Goal: Task Accomplishment & Management: Use online tool/utility

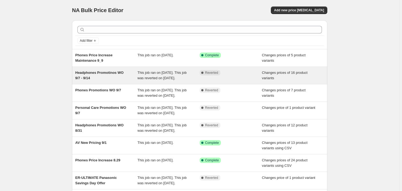
click at [118, 81] on div "Headphones Promotinos WO 9/7 - 9/14" at bounding box center [106, 75] width 62 height 11
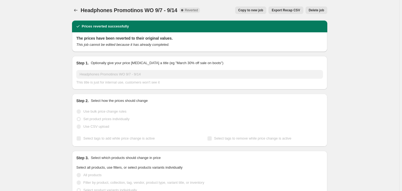
click at [255, 11] on span "Copy to new job" at bounding box center [251, 10] width 25 height 4
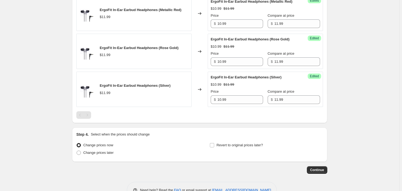
scroll to position [724, 0]
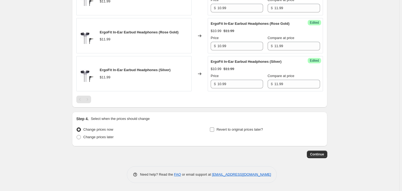
click at [217, 129] on label "Revert to original prices later?" at bounding box center [237, 130] width 54 height 8
click at [214, 129] on input "Revert to original prices later?" at bounding box center [212, 129] width 4 height 4
checkbox input "true"
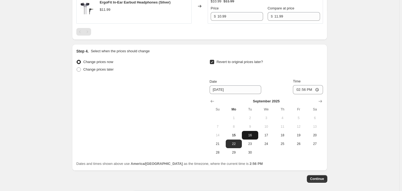
scroll to position [816, 0]
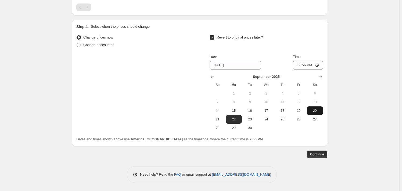
click at [317, 110] on span "20" at bounding box center [315, 110] width 12 height 4
type input "[DATE]"
click at [300, 68] on input "14:56" at bounding box center [308, 65] width 30 height 9
type input "22:59"
click at [318, 154] on span "Continue" at bounding box center [317, 154] width 14 height 4
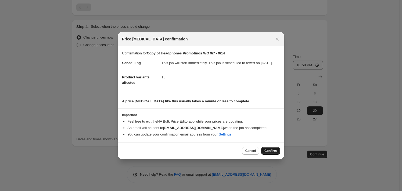
click at [271, 153] on span "Confirm" at bounding box center [271, 151] width 12 height 4
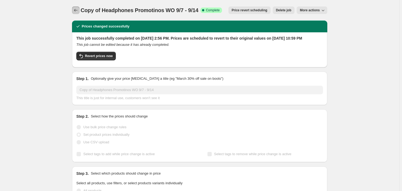
click at [78, 11] on icon "Price change jobs" at bounding box center [75, 10] width 5 height 5
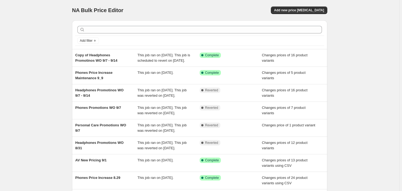
click at [300, 8] on span "Add new price [MEDICAL_DATA]" at bounding box center [299, 10] width 50 height 4
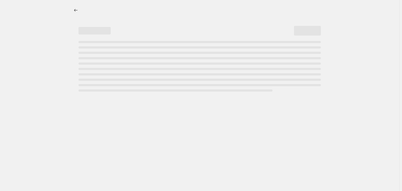
select select "percentage"
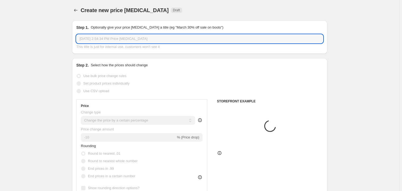
click at [110, 40] on input "[DATE] 2:54:34 PM Price [MEDICAL_DATA]" at bounding box center [199, 38] width 247 height 9
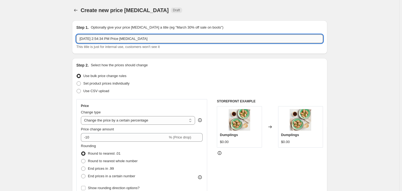
click at [110, 40] on input "[DATE] 2:54:34 PM Price [MEDICAL_DATA]" at bounding box center [199, 38] width 247 height 9
paste input "Phones Promotions WO 9/14"
type input "Phones Promotions WO 9/14"
click at [111, 83] on span "Set product prices individually" at bounding box center [106, 83] width 46 height 4
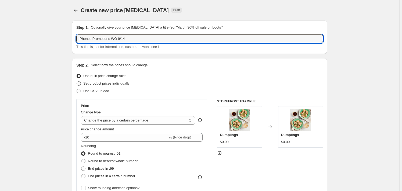
click at [77, 82] on input "Set product prices individually" at bounding box center [77, 81] width 0 height 0
radio input "true"
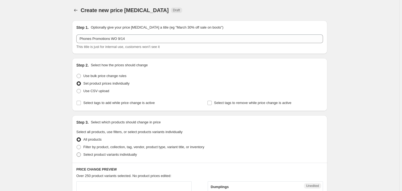
click at [109, 154] on span "Select product variants individually" at bounding box center [110, 154] width 54 height 4
click at [77, 153] on input "Select product variants individually" at bounding box center [77, 152] width 0 height 0
radio input "true"
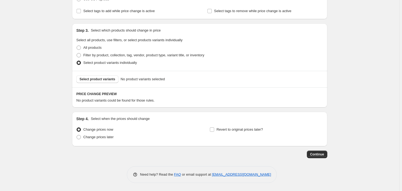
scroll to position [91, 0]
click at [92, 80] on span "Select product variants" at bounding box center [98, 79] width 36 height 4
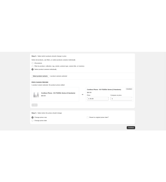
scroll to position [141, 0]
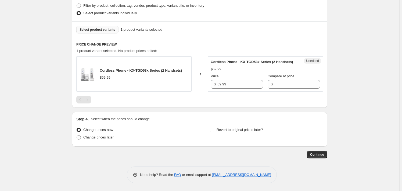
click at [236, 88] on div "Unedited Cordless Phone - KX-TGD53x Series (2 Handsets) $69.99 Price $ 69.99 Co…" at bounding box center [265, 73] width 115 height 35
drag, startPoint x: 236, startPoint y: 88, endPoint x: 232, endPoint y: 84, distance: 5.6
click at [235, 88] on div "Unedited Cordless Phone - KX-TGD53x Series (2 Handsets) $69.99 Price $ 69.99 Co…" at bounding box center [265, 73] width 115 height 35
click at [232, 84] on input "69.99" at bounding box center [241, 84] width 46 height 9
click at [232, 83] on input "69.99" at bounding box center [241, 84] width 46 height 9
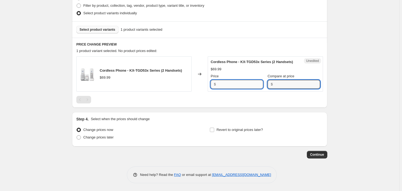
type input "69.99"
click at [253, 81] on input "69.99" at bounding box center [241, 84] width 46 height 9
paste input "59.99"
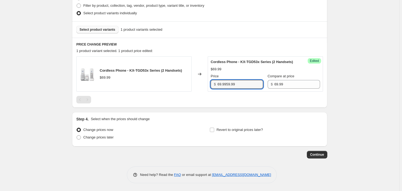
paste input "text"
type input "59.99"
click at [152, 177] on div "Need help? Read the FAQ or email support at [EMAIL_ADDRESS][DOMAIN_NAME]" at bounding box center [202, 174] width 150 height 17
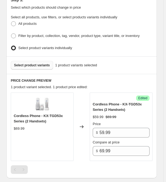
scroll to position [215, 0]
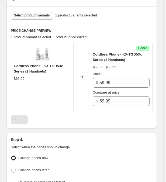
click at [32, 16] on button "Select product variants" at bounding box center [32, 15] width 42 height 9
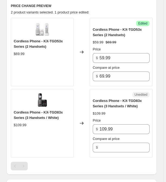
scroll to position [288, 0]
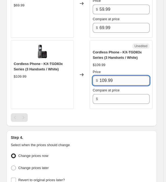
click at [110, 77] on input "109.99" at bounding box center [124, 81] width 50 height 10
drag, startPoint x: 110, startPoint y: 77, endPoint x: 104, endPoint y: 98, distance: 22.1
click at [104, 98] on div "Price $ 109.99 Compare at price $" at bounding box center [121, 86] width 57 height 34
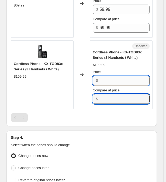
type input "109.99"
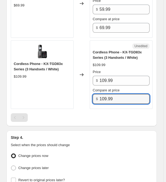
type input "109.99"
click at [102, 73] on div "Price" at bounding box center [121, 71] width 57 height 5
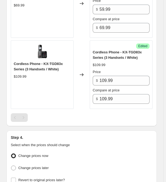
click at [102, 73] on div "Price" at bounding box center [121, 71] width 57 height 5
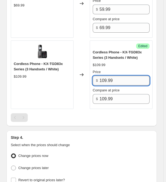
click at [105, 76] on input "109.99" at bounding box center [124, 81] width 50 height 10
paste input "9"
type input "99.99"
click at [102, 60] on div "Cordless Phone - KX-TGD83x Series (3 Handsets / White) $109.99 Price $ 99.99 Co…" at bounding box center [121, 77] width 57 height 54
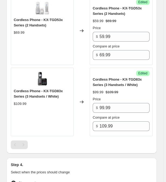
scroll to position [190, 0]
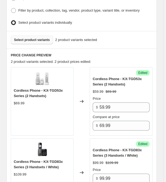
click at [33, 42] on button "Select product variants" at bounding box center [32, 40] width 42 height 9
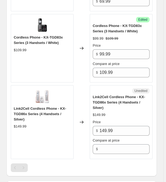
scroll to position [361, 0]
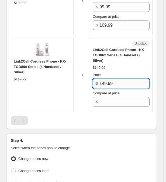
click at [135, 79] on input "149.99" at bounding box center [124, 84] width 50 height 10
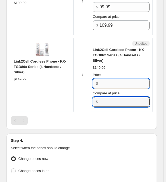
type input "149.99"
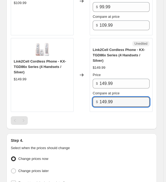
type input "149.99"
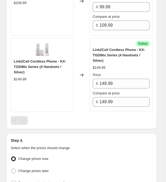
click at [105, 82] on div "Price $ 149.99 Compare at price $ 149.99" at bounding box center [121, 89] width 57 height 34
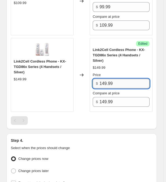
click at [106, 79] on input "149.99" at bounding box center [124, 84] width 50 height 10
paste input "3"
type input "139.99"
click at [108, 65] on div "$149.99" at bounding box center [121, 67] width 57 height 5
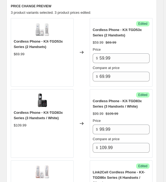
scroll to position [141, 0]
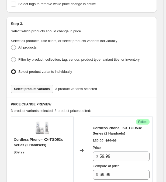
click at [38, 87] on span "Select product variants" at bounding box center [32, 89] width 36 height 4
click at [31, 85] on button "Select product variants" at bounding box center [32, 88] width 42 height 9
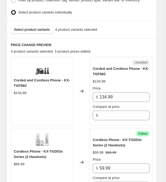
scroll to position [239, 0]
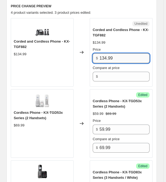
click at [118, 61] on input "134.99" at bounding box center [124, 58] width 50 height 10
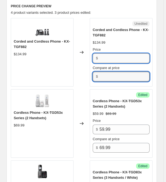
type input "134.99"
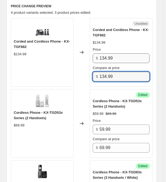
type input "134.99"
click at [110, 58] on input "134.99" at bounding box center [124, 58] width 50 height 10
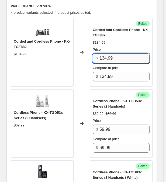
click at [110, 58] on input "134.99" at bounding box center [124, 58] width 50 height 10
paste input "2"
type input "124.99"
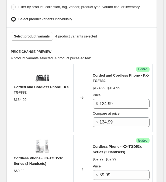
scroll to position [190, 0]
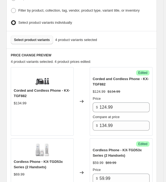
click at [25, 42] on button "Select product variants" at bounding box center [32, 40] width 42 height 9
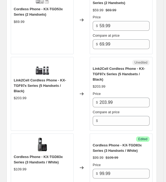
scroll to position [337, 0]
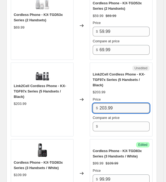
click at [122, 103] on input "203.99" at bounding box center [124, 108] width 50 height 10
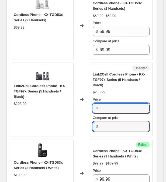
type input "203.99"
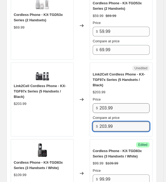
type input "203.99"
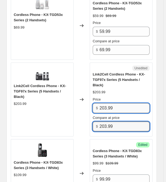
click at [113, 105] on input "203.99" at bounding box center [124, 108] width 50 height 10
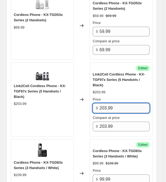
click at [113, 105] on input "203.99" at bounding box center [124, 108] width 50 height 10
paste input "18"
type input "183.99"
click at [113, 97] on div "Price" at bounding box center [121, 99] width 57 height 5
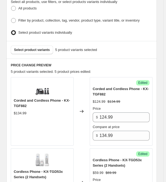
scroll to position [166, 0]
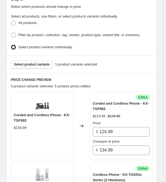
click at [34, 64] on span "Select product variants" at bounding box center [32, 64] width 36 height 4
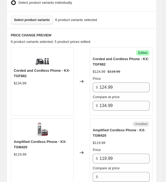
scroll to position [288, 0]
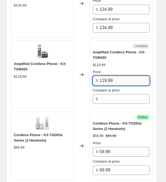
click at [123, 78] on input "119.99" at bounding box center [124, 81] width 50 height 10
drag, startPoint x: 123, startPoint y: 78, endPoint x: 107, endPoint y: 77, distance: 16.7
click at [123, 78] on input "119.99" at bounding box center [124, 81] width 50 height 10
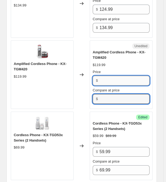
type input "119.99"
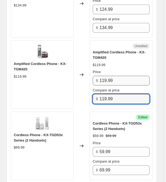
type input "119.99"
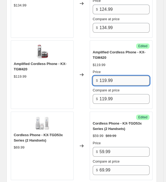
click at [122, 76] on input "119.99" at bounding box center [124, 81] width 50 height 10
paste input "0"
type input "109.99"
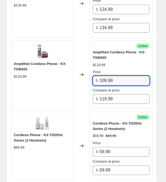
click at [119, 69] on div "Price" at bounding box center [121, 71] width 57 height 5
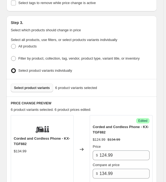
scroll to position [117, 0]
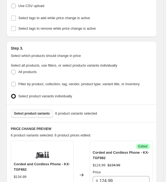
click at [24, 111] on span "Select product variants" at bounding box center [32, 113] width 36 height 4
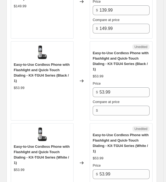
scroll to position [655, 0]
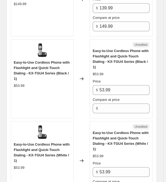
click at [106, 79] on div "Price $ 53.99 Compare at price $" at bounding box center [121, 96] width 57 height 34
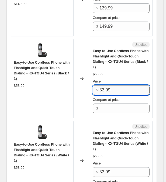
click at [107, 85] on input "53.99" at bounding box center [124, 90] width 50 height 10
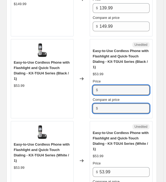
type input "53.99"
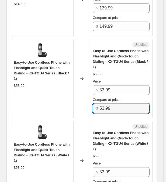
type input "53.99"
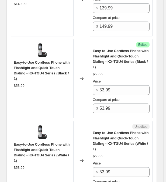
click at [100, 79] on div "Price $ 53.99" at bounding box center [121, 87] width 57 height 16
click at [101, 79] on div "Price $ 53.99" at bounding box center [121, 87] width 57 height 16
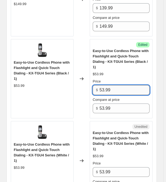
click at [102, 85] on input "53.99" at bounding box center [124, 90] width 50 height 10
paste input "48"
type input "48.99"
click at [101, 79] on div "Price" at bounding box center [121, 81] width 57 height 5
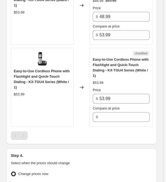
scroll to position [728, 0]
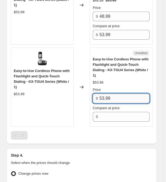
click at [114, 93] on input "53.99" at bounding box center [124, 98] width 50 height 10
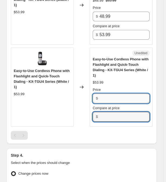
type input "53.99"
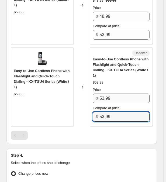
type input "53.99"
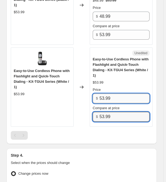
click at [105, 93] on input "53.99" at bounding box center [124, 98] width 50 height 10
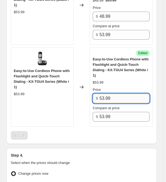
click at [105, 93] on input "53.99" at bounding box center [124, 98] width 50 height 10
paste input "48"
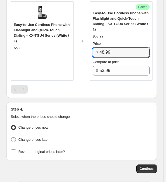
type input "48.99"
click at [42, 137] on span "Change prices later" at bounding box center [33, 139] width 30 height 4
click at [11, 137] on input "Change prices later" at bounding box center [11, 137] width 0 height 0
radio input "true"
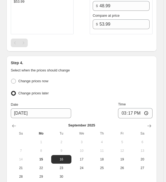
scroll to position [872, 0]
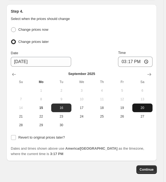
click at [143, 105] on span "20" at bounding box center [142, 107] width 16 height 4
type input "[DATE]"
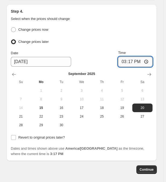
click at [122, 56] on input "15:17" at bounding box center [135, 61] width 34 height 10
type input "22:59"
click at [153, 167] on span "Continue" at bounding box center [146, 169] width 14 height 4
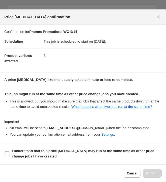
click at [104, 44] on dd "This job is scheduled to start on [DATE]." at bounding box center [103, 41] width 118 height 14
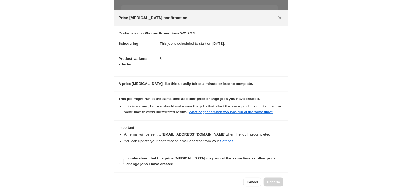
scroll to position [525, 0]
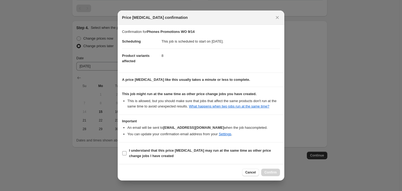
click at [125, 156] on label "I understand that this price [MEDICAL_DATA] may run at the same time as other p…" at bounding box center [201, 153] width 158 height 13
click at [125, 155] on input "I understand that this price [MEDICAL_DATA] may run at the same time as other p…" at bounding box center [124, 153] width 4 height 4
checkbox input "true"
click at [273, 172] on span "Confirm" at bounding box center [271, 172] width 12 height 4
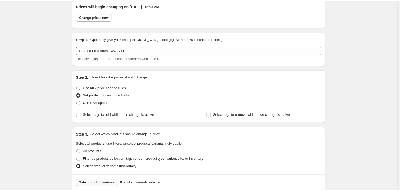
scroll to position [24, 0]
